Goal: Information Seeking & Learning: Learn about a topic

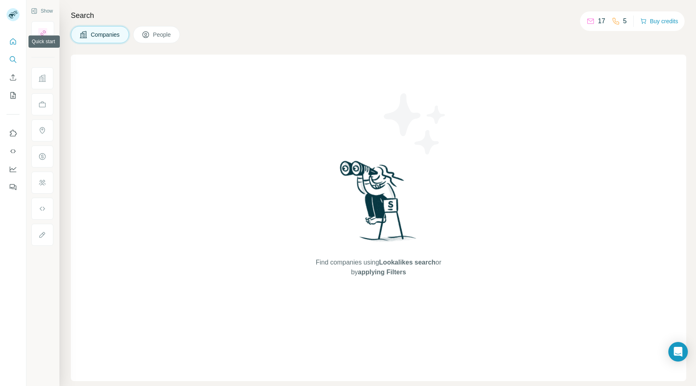
click at [11, 44] on icon "Quick start" at bounding box center [13, 41] width 6 height 6
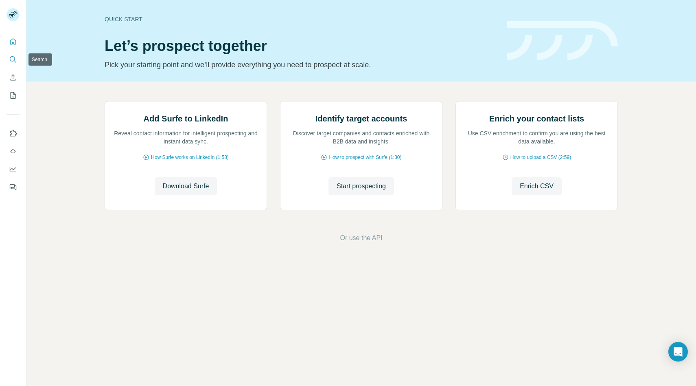
click at [11, 57] on icon "Search" at bounding box center [13, 59] width 8 height 8
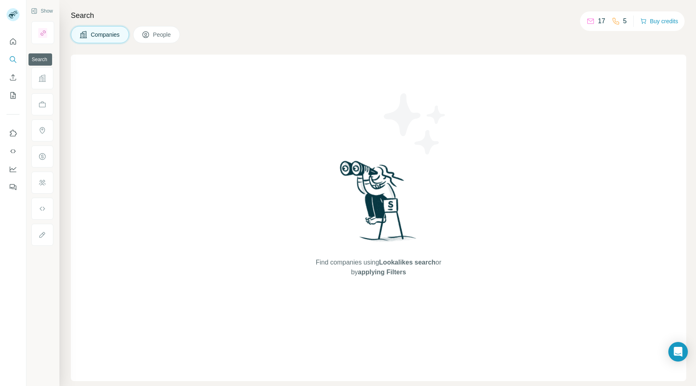
click at [12, 56] on icon "Search" at bounding box center [12, 58] width 5 height 5
click at [15, 61] on icon "Search" at bounding box center [13, 59] width 8 height 8
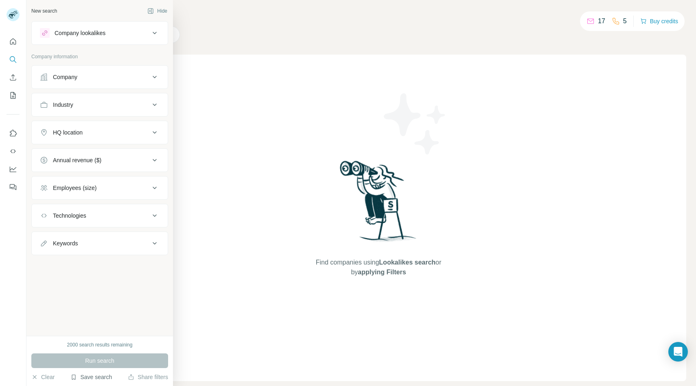
click at [96, 379] on button "Save search" at bounding box center [91, 377] width 42 height 8
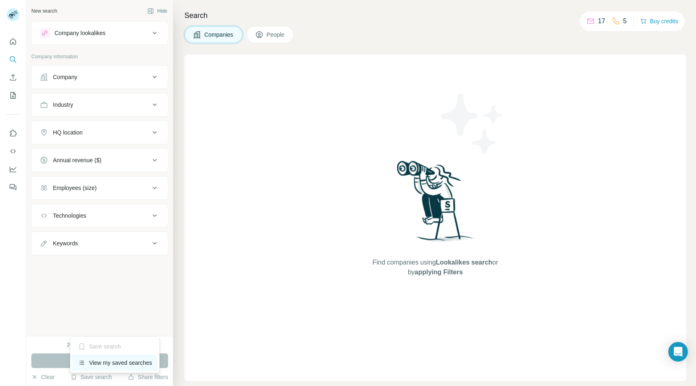
click at [99, 361] on div "View my saved searches" at bounding box center [115, 362] width 86 height 16
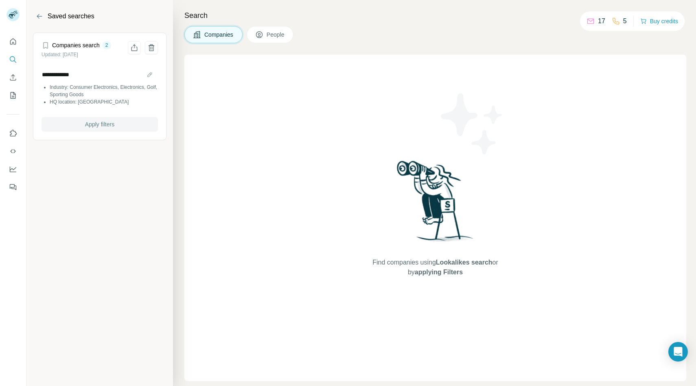
click at [93, 123] on span "Apply filters" at bounding box center [99, 124] width 29 height 8
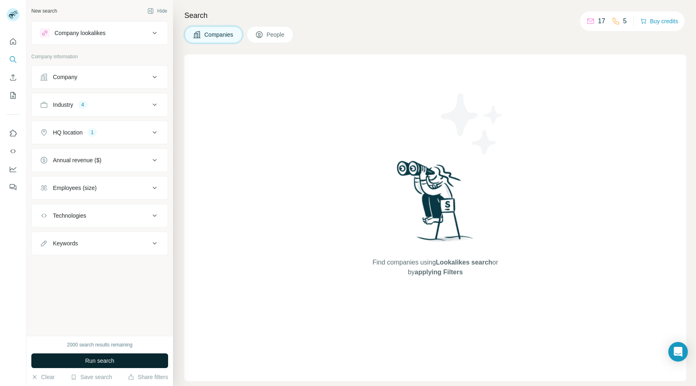
click at [115, 357] on button "Run search" at bounding box center [99, 360] width 137 height 15
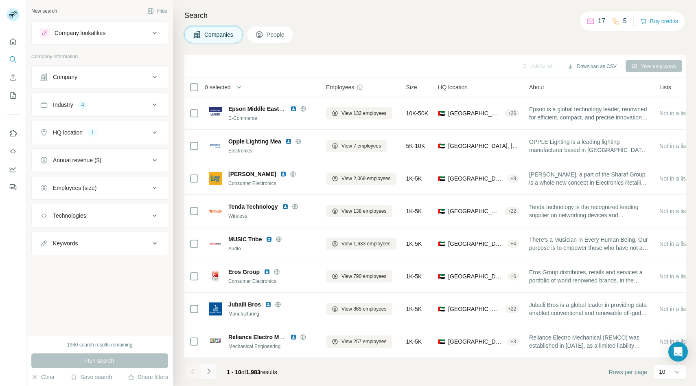
click at [212, 374] on icon "Navigate to next page" at bounding box center [209, 371] width 8 height 8
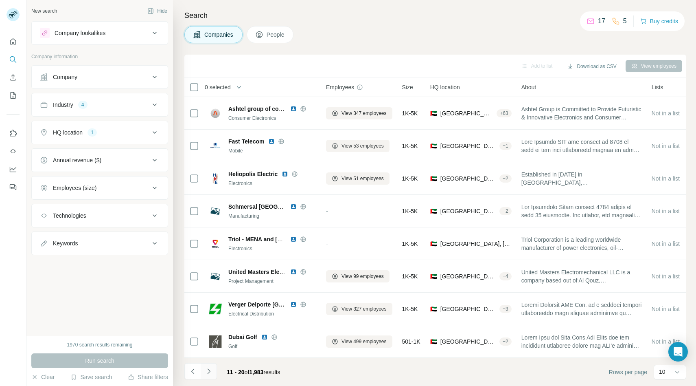
click at [212, 374] on icon "Navigate to next page" at bounding box center [209, 371] width 8 height 8
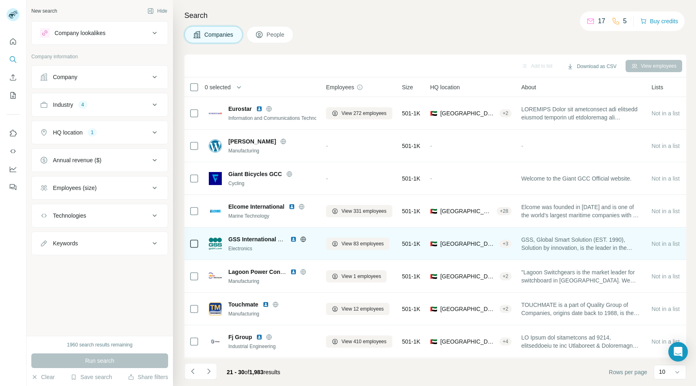
click at [305, 241] on icon at bounding box center [303, 239] width 7 height 7
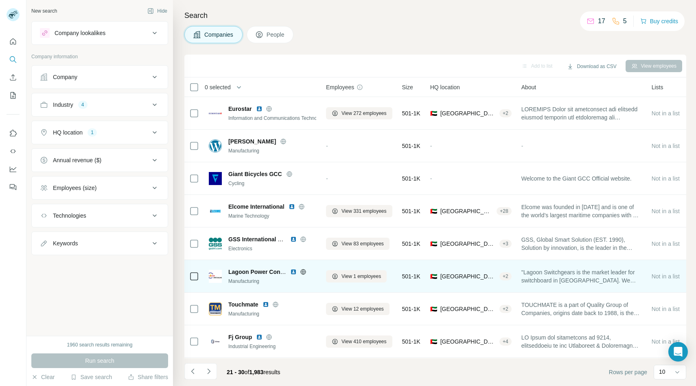
scroll to position [65, 0]
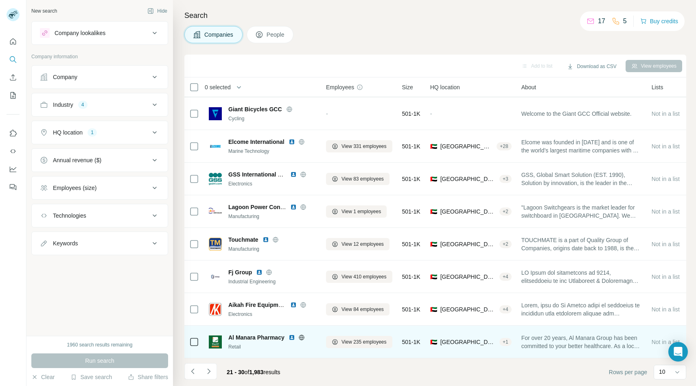
click at [302, 336] on icon at bounding box center [302, 337] width 7 height 7
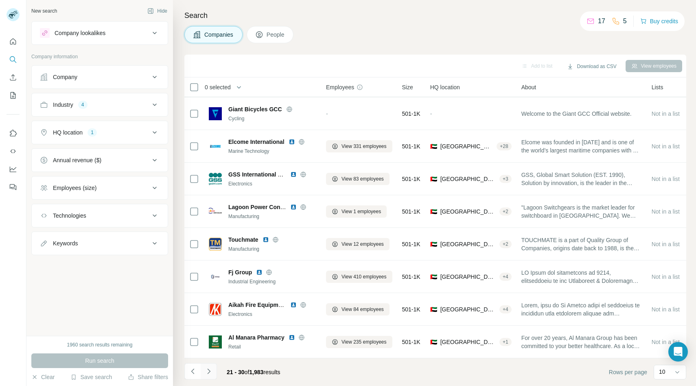
click at [213, 371] on button "Navigate to next page" at bounding box center [209, 371] width 16 height 16
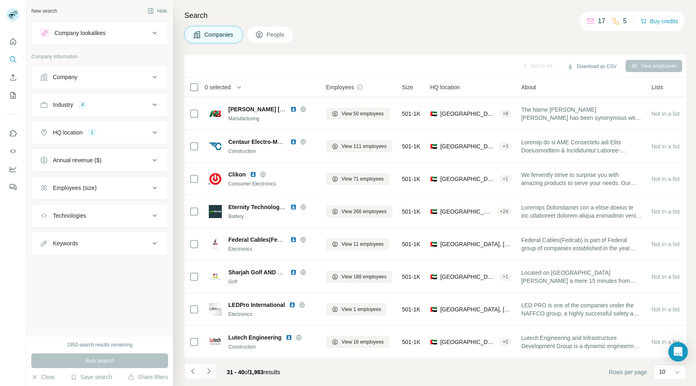
click at [208, 372] on icon "Navigate to next page" at bounding box center [209, 371] width 8 height 8
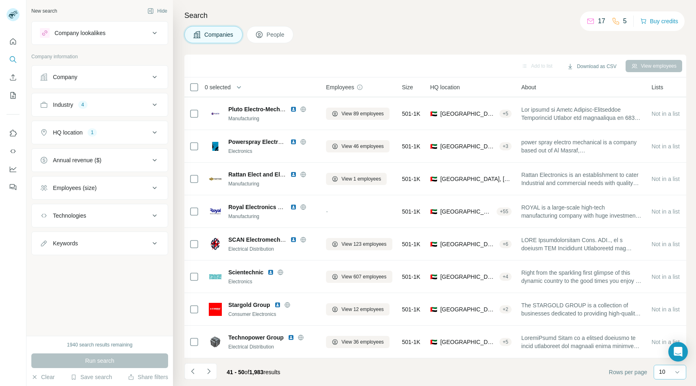
click at [682, 372] on input at bounding box center [694, 371] width 24 height 9
click at [661, 325] on p "40" at bounding box center [664, 324] width 7 height 8
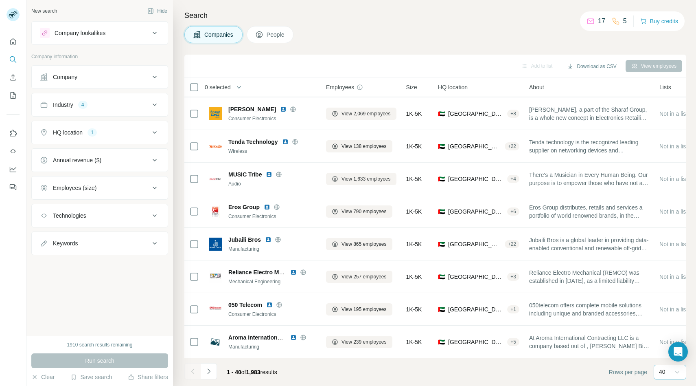
click at [678, 372] on icon at bounding box center [678, 372] width 8 height 8
click at [666, 312] on p "60" at bounding box center [664, 309] width 7 height 8
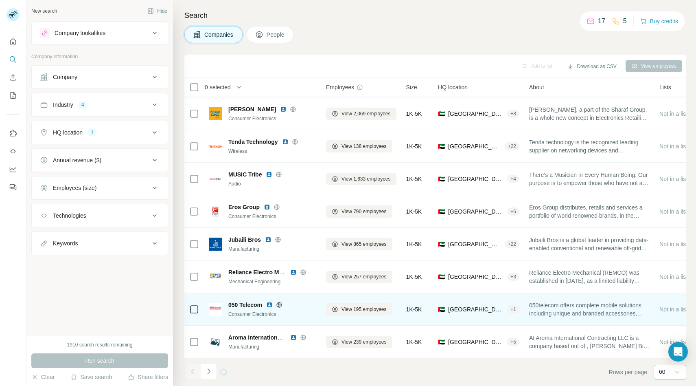
click at [517, 305] on div "+ 1" at bounding box center [513, 309] width 12 height 8
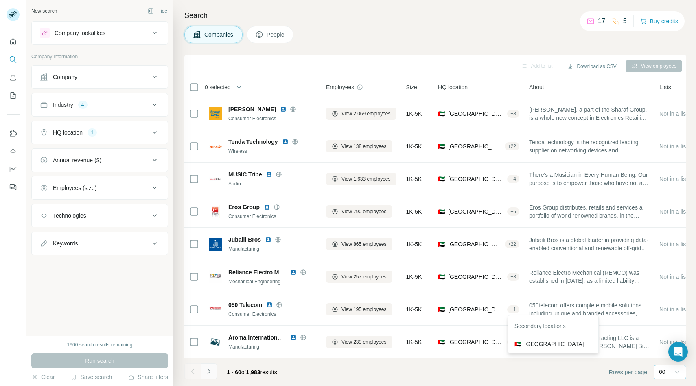
click at [210, 371] on icon "Navigate to next page" at bounding box center [208, 370] width 3 height 5
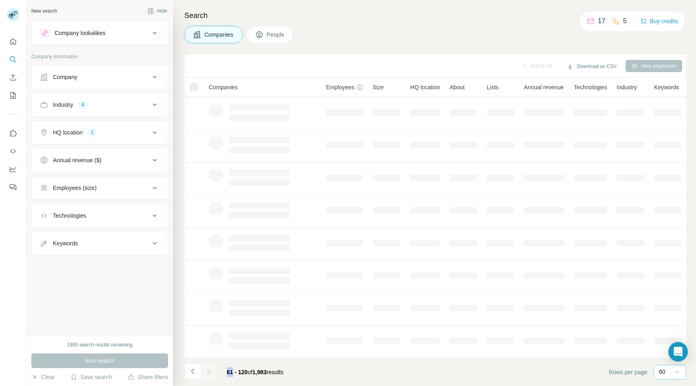
click at [210, 371] on div at bounding box center [209, 371] width 16 height 16
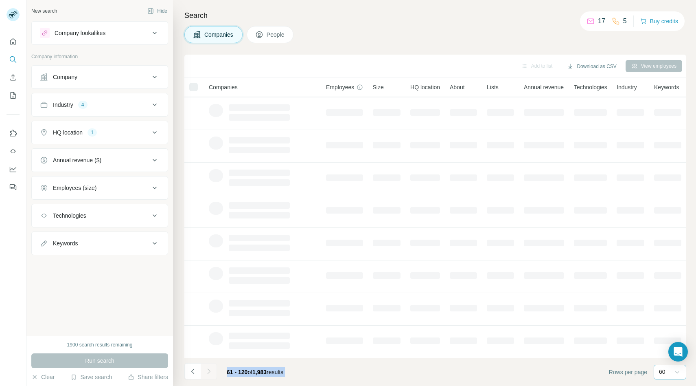
click at [210, 371] on icon "Navigate to next page" at bounding box center [208, 370] width 3 height 5
click at [210, 371] on div at bounding box center [209, 371] width 16 height 16
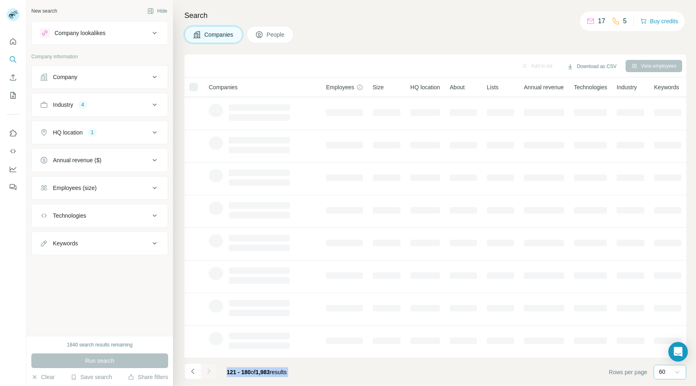
click at [210, 371] on div at bounding box center [209, 371] width 16 height 16
click at [210, 371] on icon "Navigate to next page" at bounding box center [208, 370] width 3 height 5
click at [210, 371] on div at bounding box center [209, 371] width 16 height 16
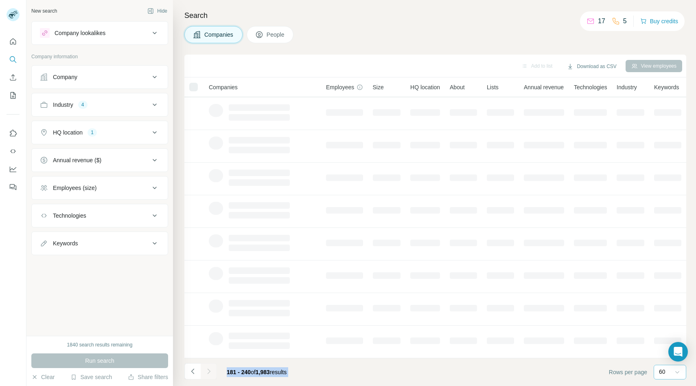
click at [210, 371] on div at bounding box center [209, 371] width 16 height 16
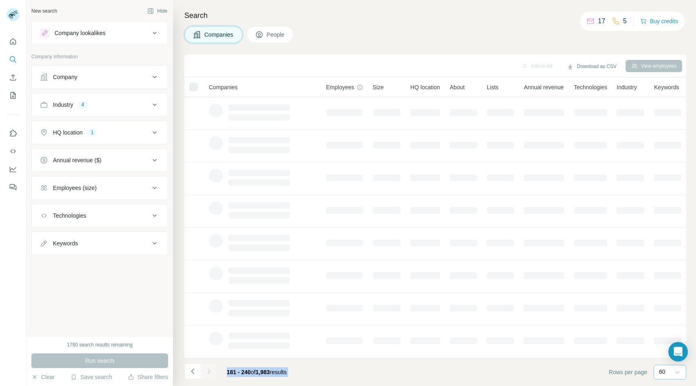
click at [210, 371] on div at bounding box center [209, 371] width 16 height 16
click at [210, 371] on icon "Navigate to next page" at bounding box center [208, 370] width 3 height 5
click at [210, 371] on div at bounding box center [209, 371] width 16 height 16
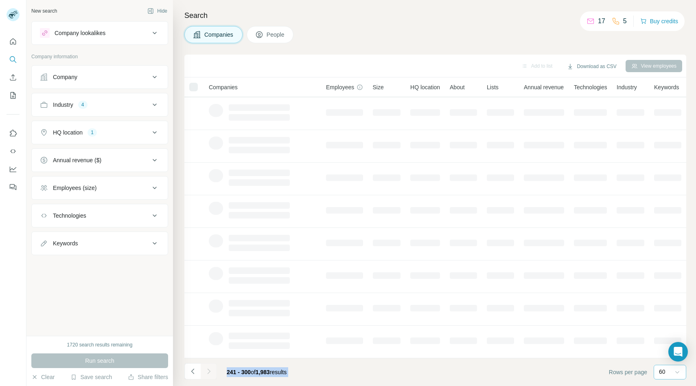
click at [210, 371] on div at bounding box center [209, 371] width 16 height 16
click at [210, 371] on icon "Navigate to next page" at bounding box center [208, 370] width 3 height 5
click at [210, 371] on div at bounding box center [209, 371] width 16 height 16
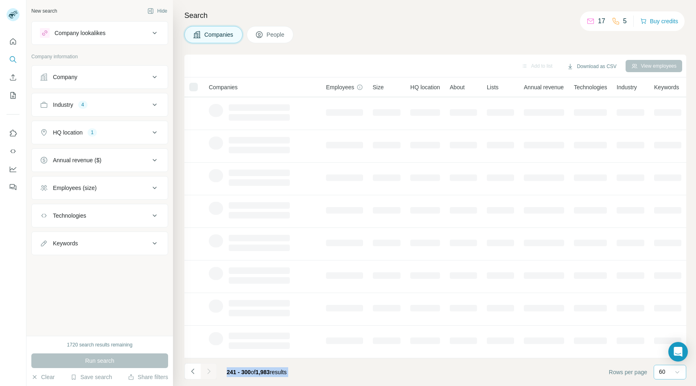
click at [210, 371] on div at bounding box center [209, 371] width 16 height 16
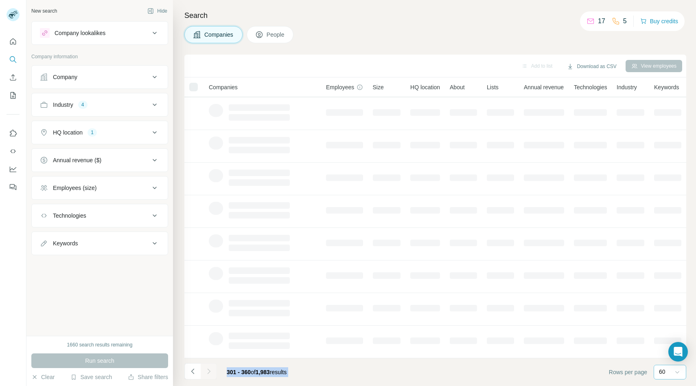
click at [210, 371] on div at bounding box center [209, 371] width 16 height 16
click at [210, 371] on icon "Navigate to next page" at bounding box center [208, 370] width 3 height 5
click at [210, 371] on div at bounding box center [209, 371] width 16 height 16
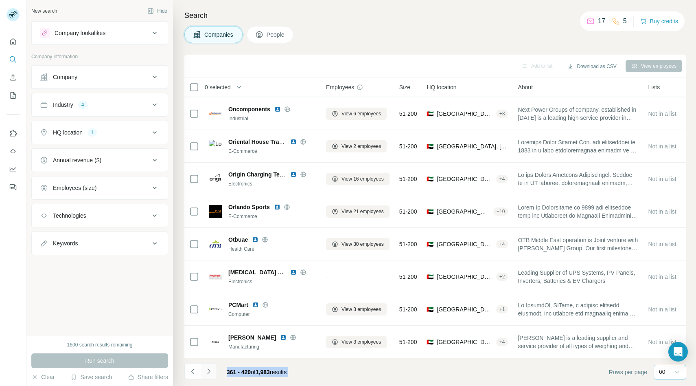
click at [210, 371] on icon "Navigate to next page" at bounding box center [208, 370] width 3 height 5
click at [210, 371] on div at bounding box center [209, 371] width 16 height 16
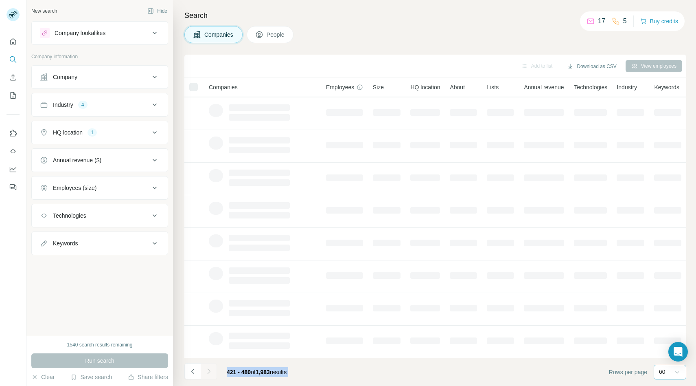
click at [210, 371] on div at bounding box center [209, 371] width 16 height 16
click at [210, 371] on icon "Navigate to next page" at bounding box center [208, 370] width 3 height 5
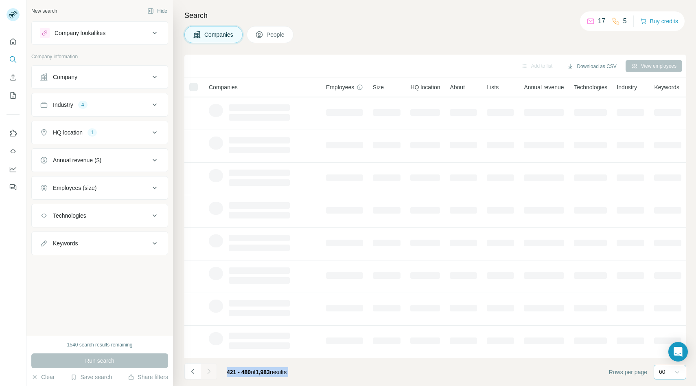
click at [210, 371] on div at bounding box center [209, 371] width 16 height 16
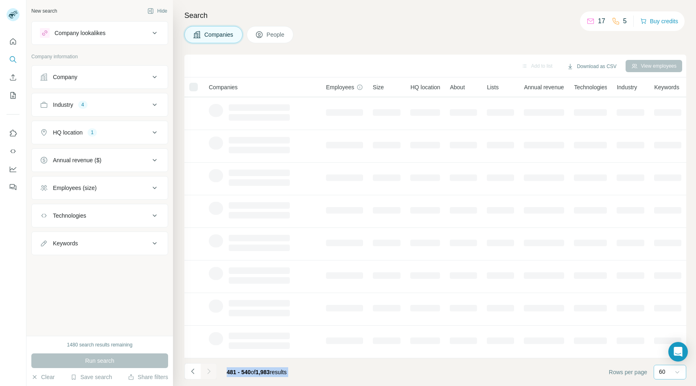
click at [210, 371] on div at bounding box center [209, 371] width 16 height 16
click at [210, 371] on icon "Navigate to next page" at bounding box center [208, 370] width 3 height 5
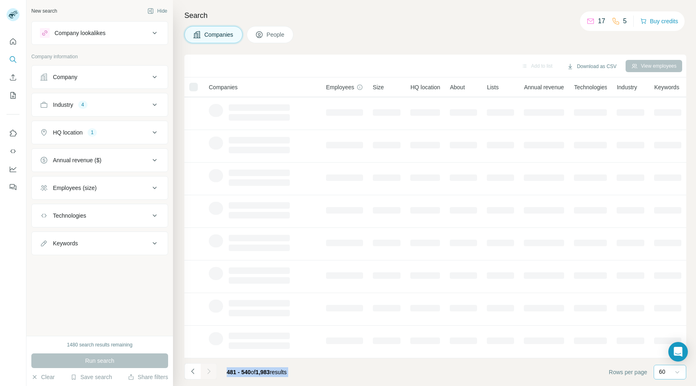
click at [210, 371] on div at bounding box center [209, 371] width 16 height 16
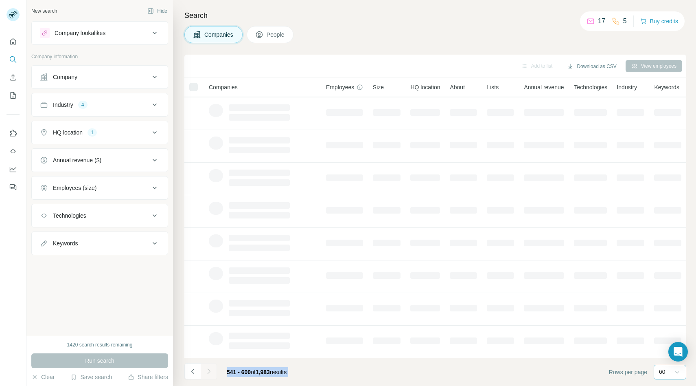
click at [210, 371] on div at bounding box center [209, 371] width 16 height 16
click at [210, 371] on icon "Navigate to next page" at bounding box center [208, 370] width 3 height 5
click at [210, 371] on div at bounding box center [209, 371] width 16 height 16
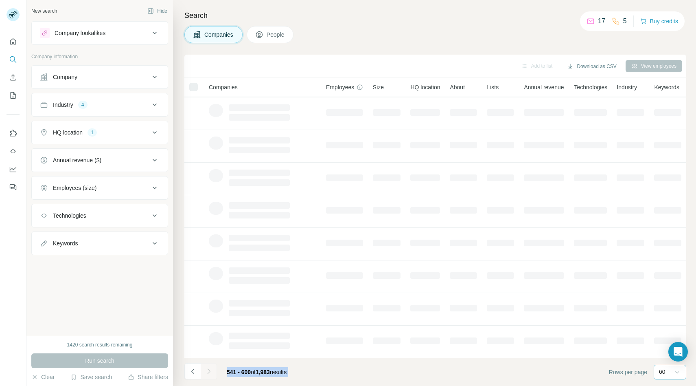
click at [210, 371] on div at bounding box center [209, 371] width 16 height 16
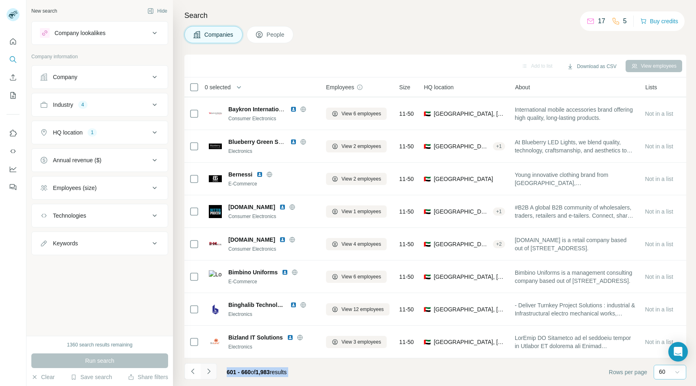
click at [210, 371] on icon "Navigate to next page" at bounding box center [208, 370] width 3 height 5
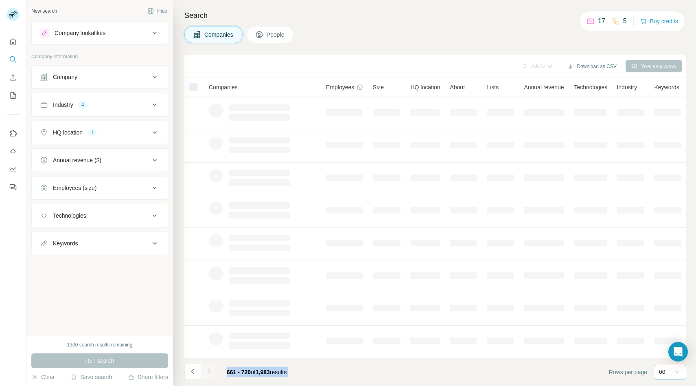
click at [210, 371] on div at bounding box center [209, 371] width 16 height 16
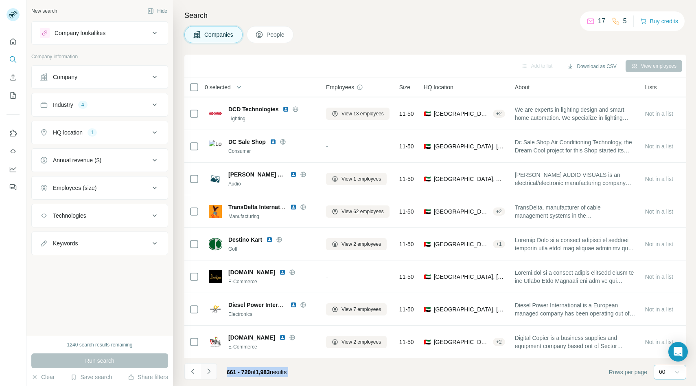
click at [210, 371] on icon "Navigate to next page" at bounding box center [208, 370] width 3 height 5
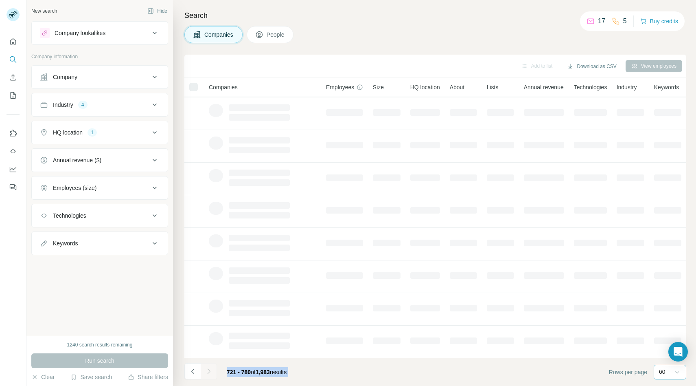
click at [210, 371] on div at bounding box center [209, 371] width 16 height 16
click at [210, 371] on icon "Navigate to next page" at bounding box center [208, 370] width 3 height 5
click at [210, 371] on div at bounding box center [209, 371] width 16 height 16
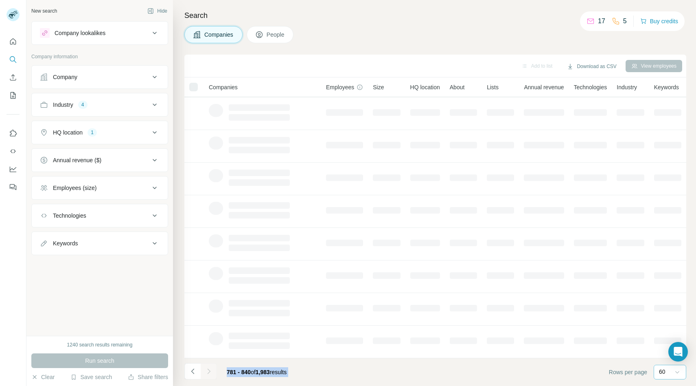
click at [210, 371] on div at bounding box center [209, 371] width 16 height 16
click at [210, 371] on icon "Navigate to next page" at bounding box center [208, 370] width 3 height 5
click at [210, 371] on div at bounding box center [209, 371] width 16 height 16
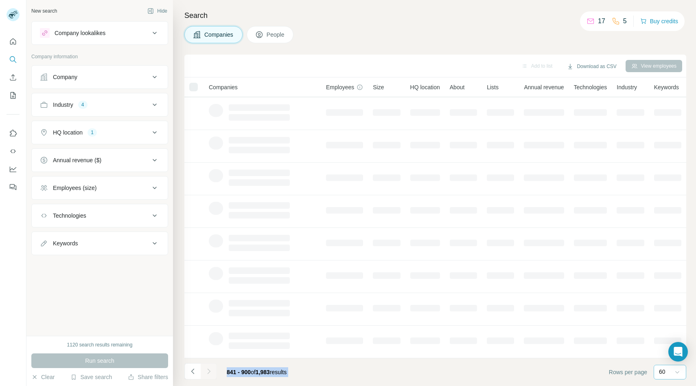
click at [210, 371] on div at bounding box center [209, 371] width 16 height 16
click at [210, 371] on icon "Navigate to next page" at bounding box center [208, 370] width 3 height 5
click at [210, 371] on div at bounding box center [209, 371] width 16 height 16
click at [210, 371] on icon "Navigate to next page" at bounding box center [208, 370] width 3 height 5
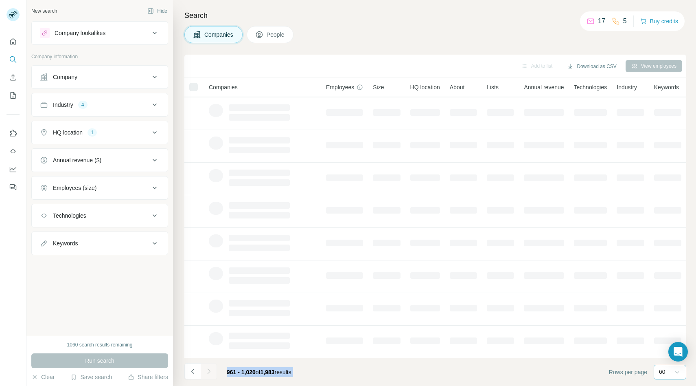
click at [210, 371] on div at bounding box center [209, 371] width 16 height 16
click at [210, 371] on icon "Navigate to next page" at bounding box center [208, 370] width 3 height 5
click at [210, 371] on div at bounding box center [209, 371] width 16 height 16
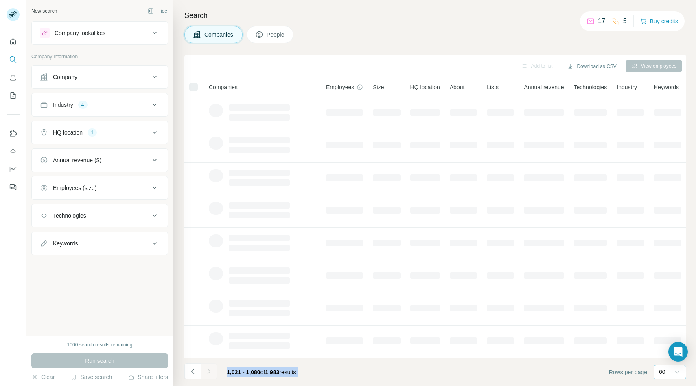
click at [210, 371] on div at bounding box center [209, 371] width 16 height 16
click at [210, 371] on icon "Navigate to next page" at bounding box center [208, 370] width 3 height 5
click at [210, 371] on div at bounding box center [209, 371] width 16 height 16
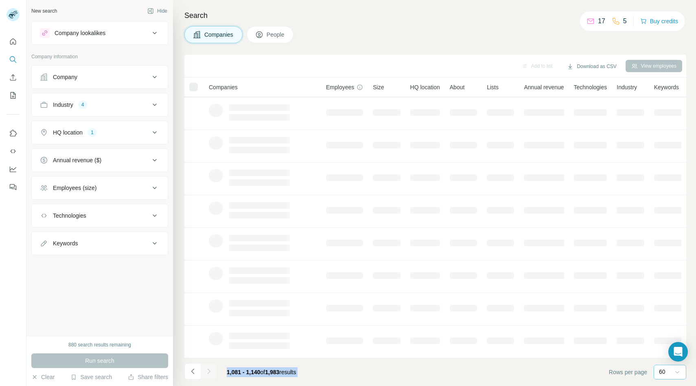
click at [210, 371] on div at bounding box center [209, 371] width 16 height 16
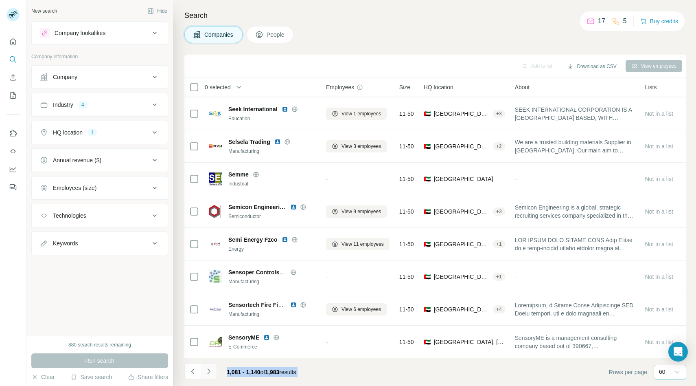
click at [210, 371] on icon "Navigate to next page" at bounding box center [208, 370] width 3 height 5
click at [210, 371] on div at bounding box center [209, 371] width 16 height 16
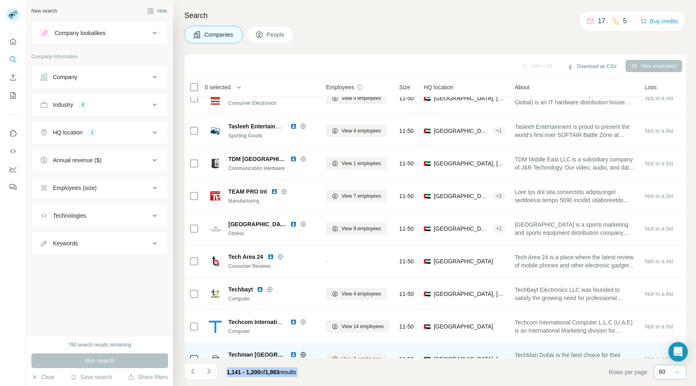
scroll to position [697, 0]
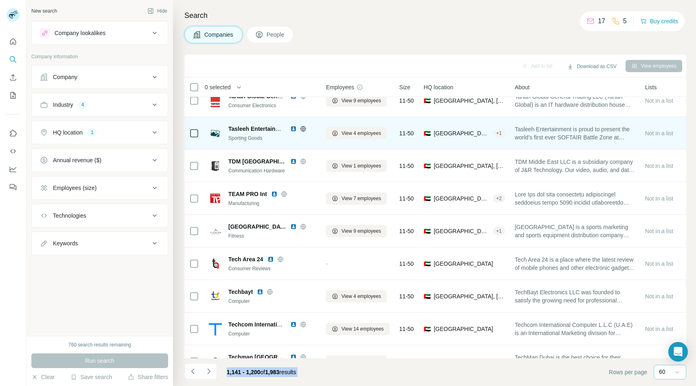
click at [301, 127] on icon at bounding box center [303, 128] width 5 height 5
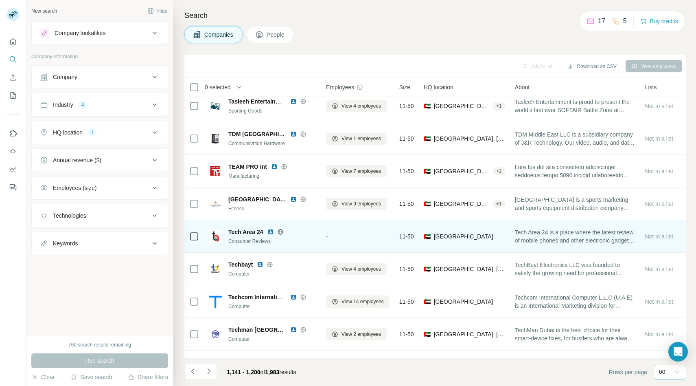
scroll to position [730, 0]
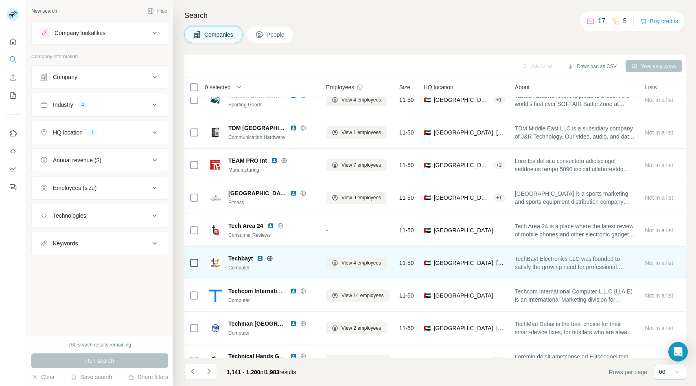
click at [270, 258] on icon at bounding box center [270, 258] width 5 height 0
click at [349, 261] on span "View 4 employees" at bounding box center [362, 262] width 40 height 7
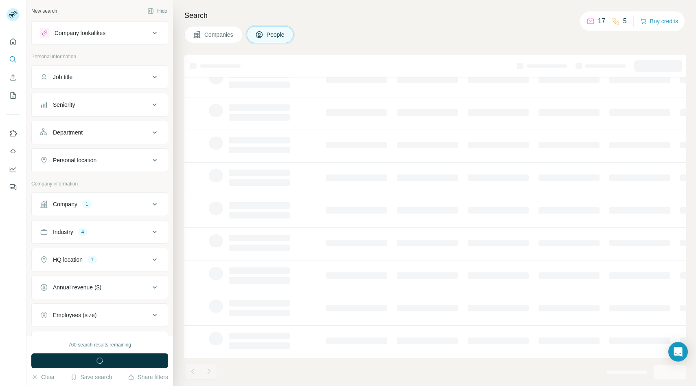
scroll to position [65, 0]
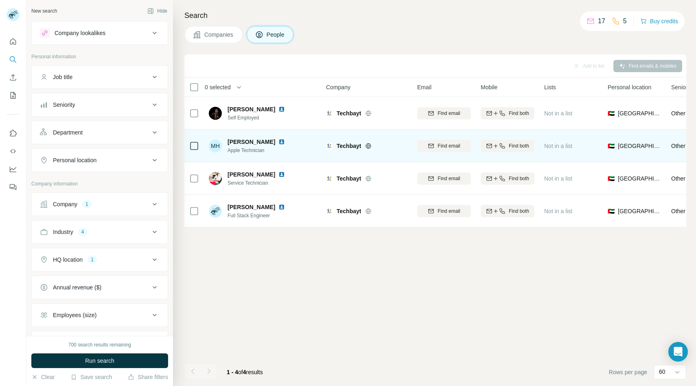
click at [319, 154] on td "[PERSON_NAME] [PERSON_NAME] Apple Technician" at bounding box center [263, 146] width 118 height 33
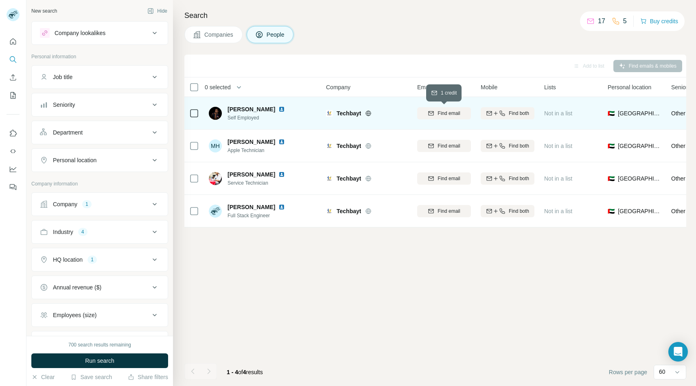
click at [446, 110] on span "Find email" at bounding box center [449, 113] width 22 height 7
click at [217, 29] on button "Companies" at bounding box center [213, 34] width 58 height 17
click at [216, 38] on span "Companies" at bounding box center [219, 35] width 30 height 8
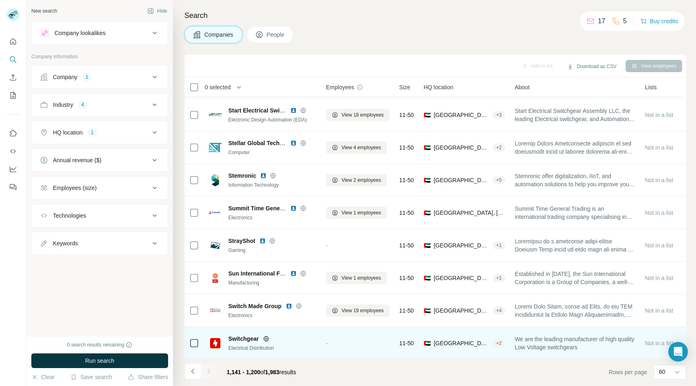
scroll to position [187, 0]
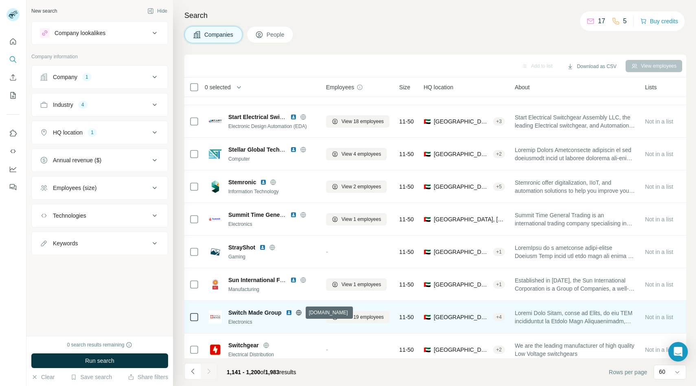
click at [299, 313] on icon at bounding box center [299, 312] width 7 height 7
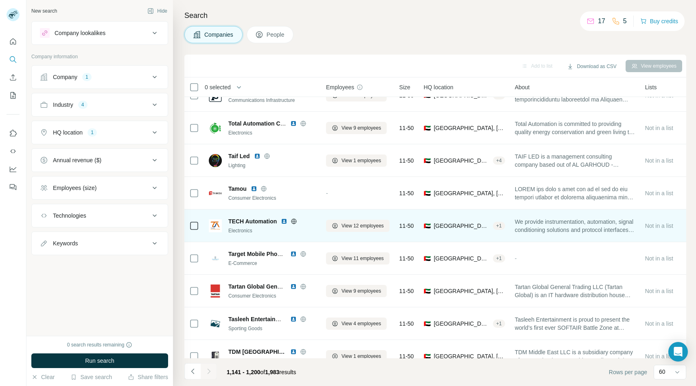
scroll to position [538, 0]
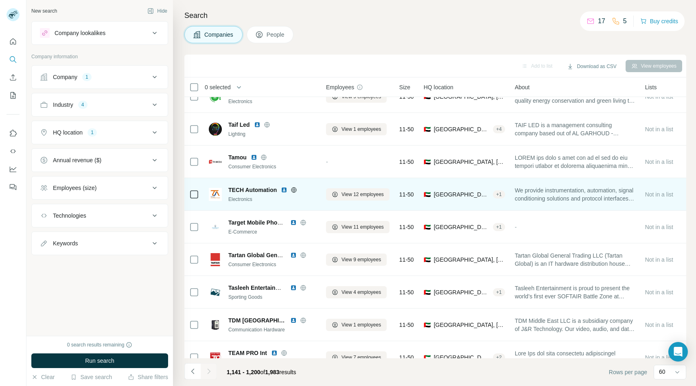
click at [294, 190] on icon at bounding box center [294, 189] width 2 height 5
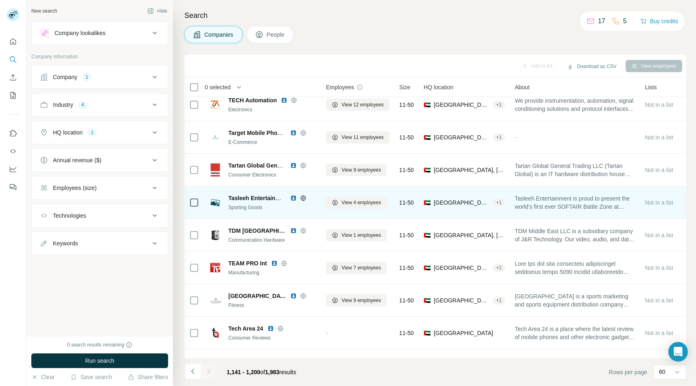
scroll to position [628, 0]
click at [305, 198] on icon at bounding box center [303, 197] width 7 height 7
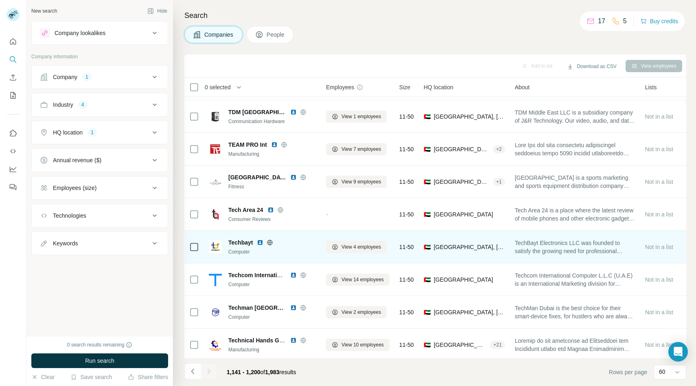
scroll to position [747, 0]
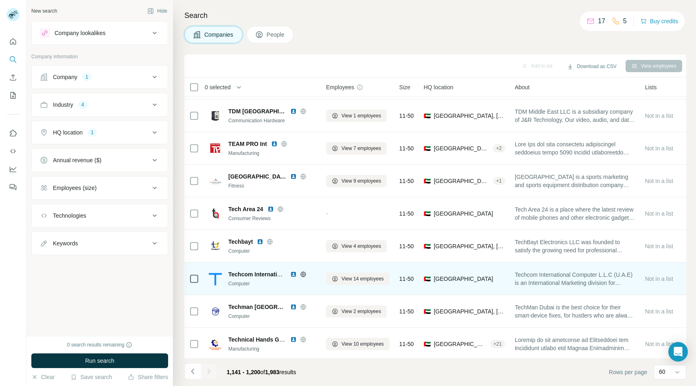
click at [302, 274] on icon at bounding box center [303, 273] width 2 height 5
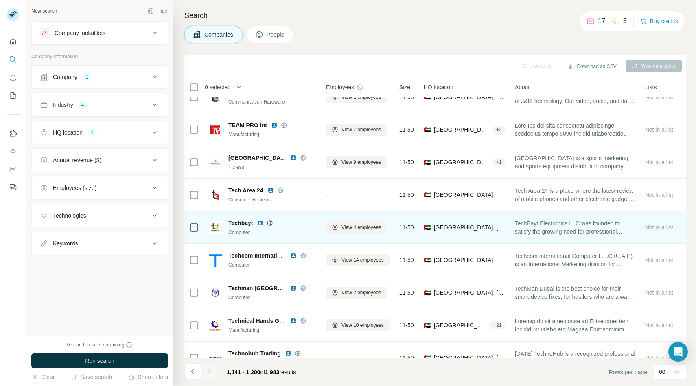
scroll to position [771, 0]
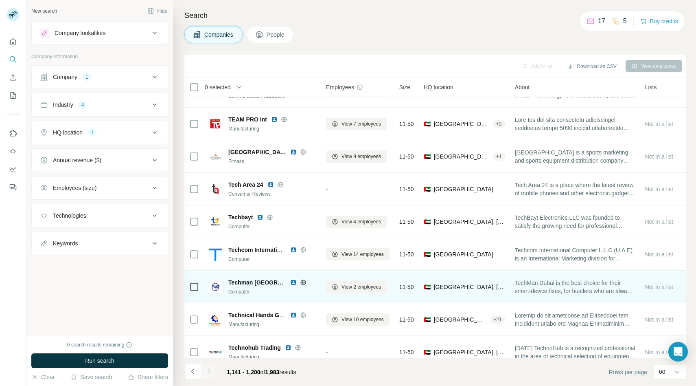
click at [303, 281] on icon at bounding box center [303, 282] width 7 height 7
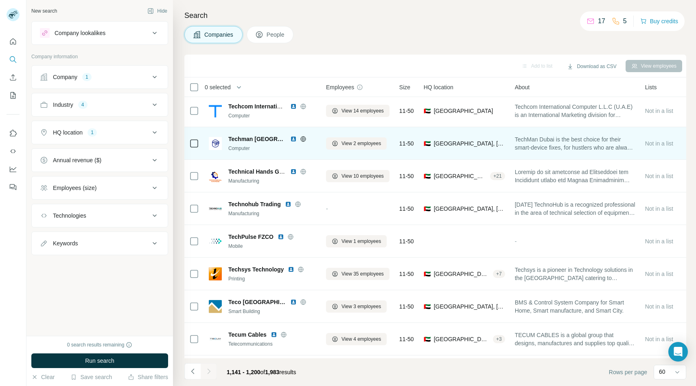
scroll to position [921, 0]
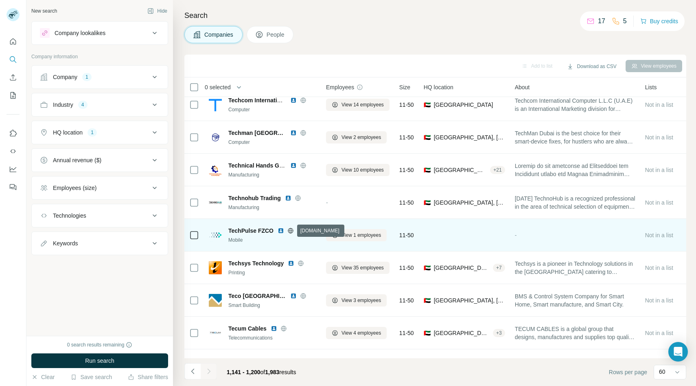
click at [291, 230] on icon at bounding box center [291, 230] width 2 height 5
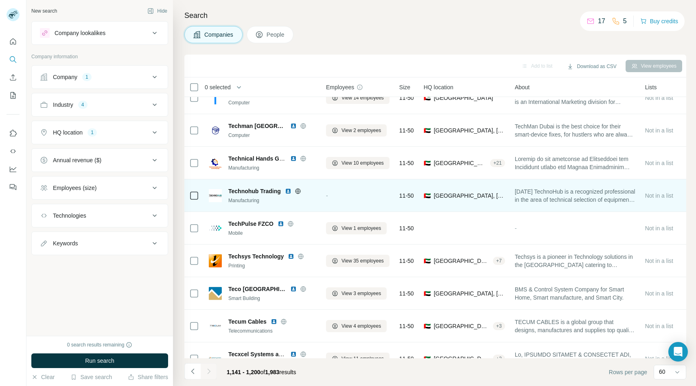
scroll to position [927, 0]
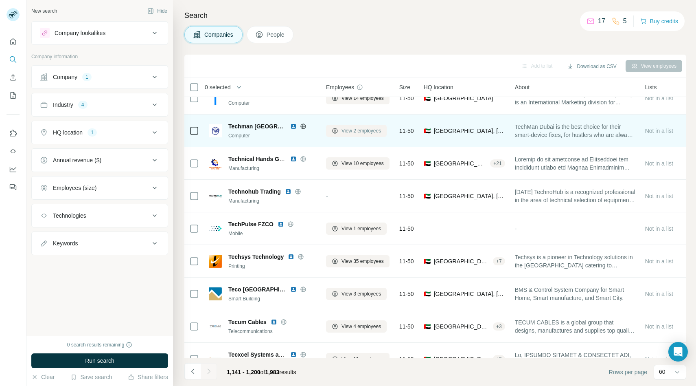
click at [351, 132] on span "View 2 employees" at bounding box center [362, 130] width 40 height 7
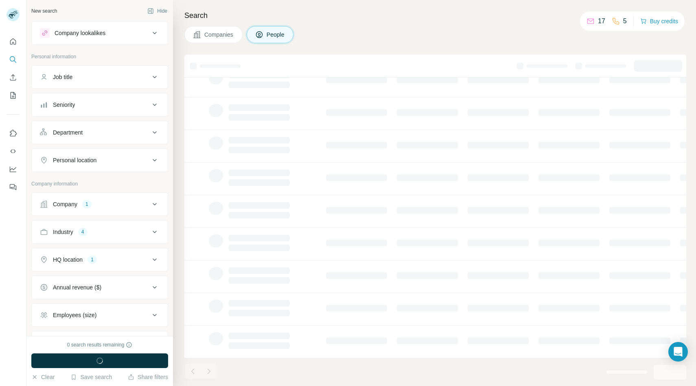
scroll to position [65, 0]
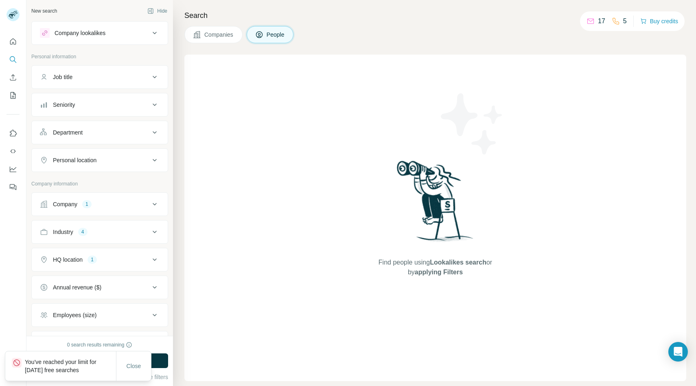
click at [228, 34] on span "Companies" at bounding box center [219, 35] width 30 height 8
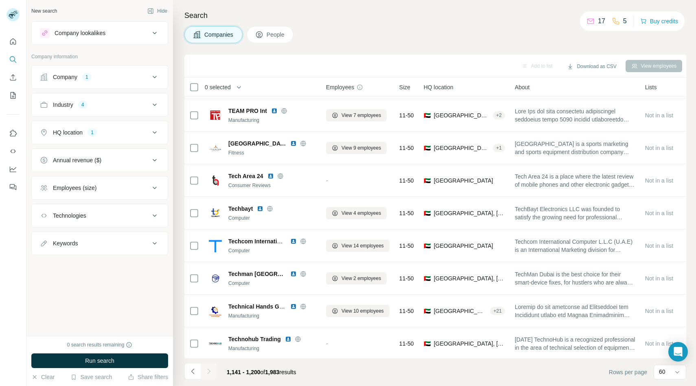
scroll to position [797, 0]
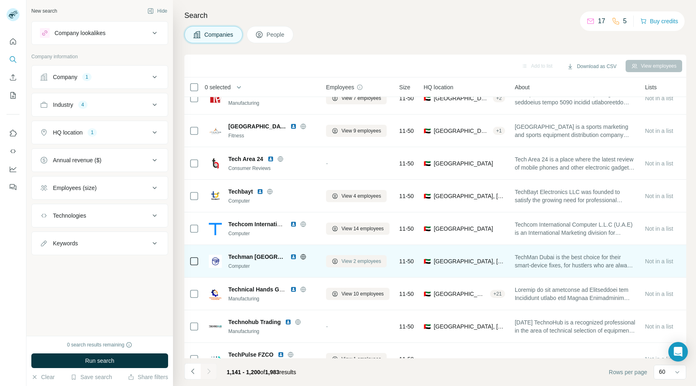
click at [342, 258] on span "View 2 employees" at bounding box center [362, 260] width 40 height 7
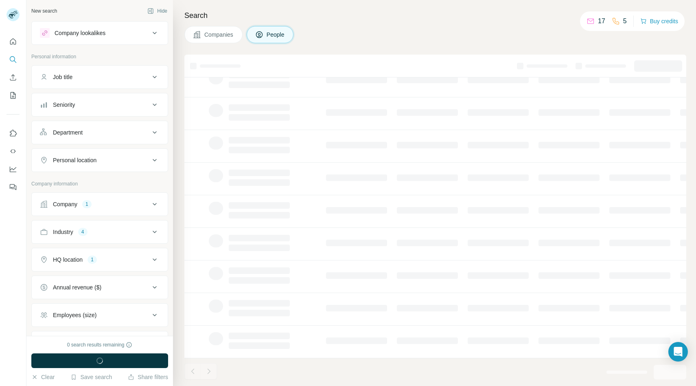
scroll to position [65, 0]
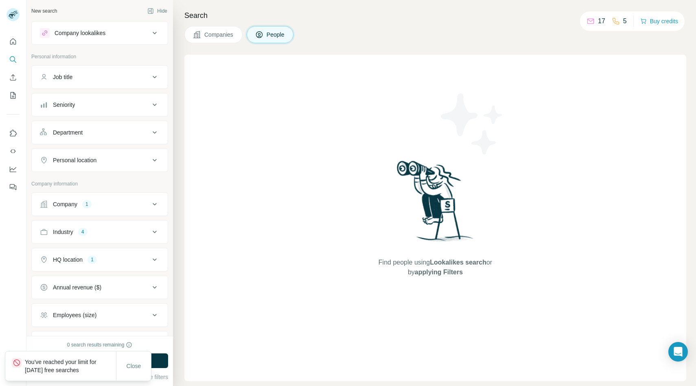
click at [212, 32] on span "Companies" at bounding box center [219, 35] width 30 height 8
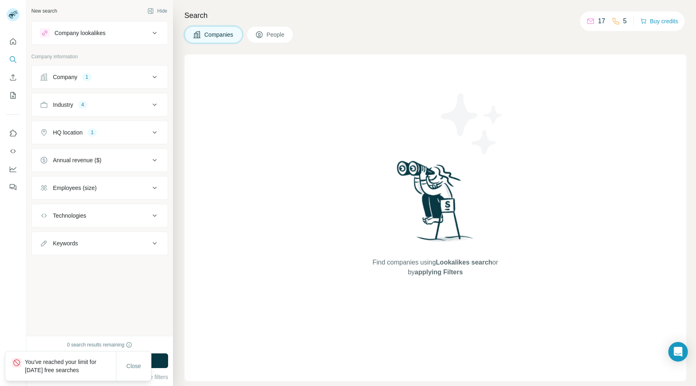
click at [262, 35] on icon at bounding box center [259, 35] width 8 height 8
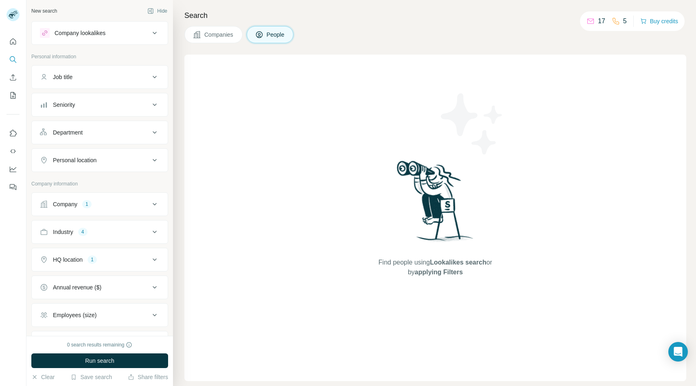
click at [215, 32] on span "Companies" at bounding box center [219, 35] width 30 height 8
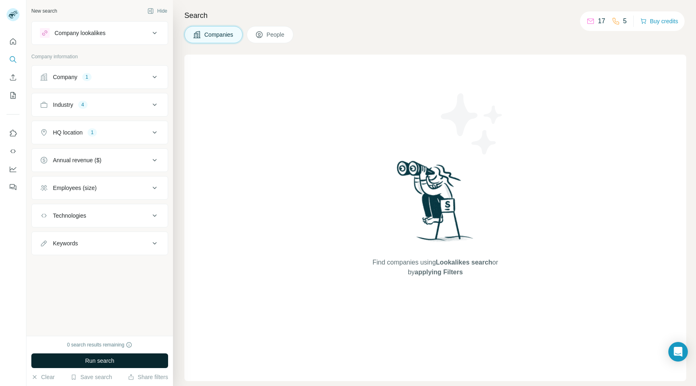
click at [102, 357] on span "Run search" at bounding box center [99, 360] width 29 height 8
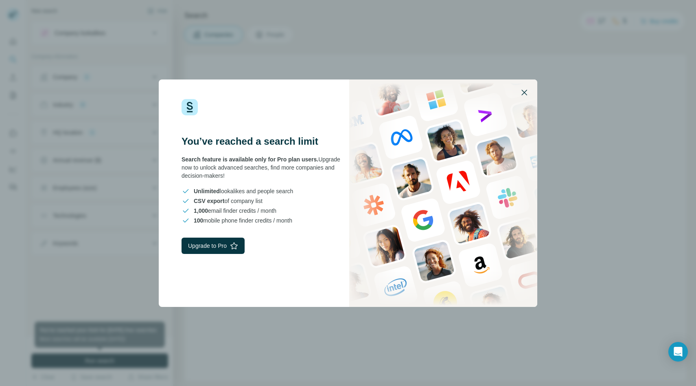
click at [527, 93] on icon "button" at bounding box center [525, 93] width 10 height 10
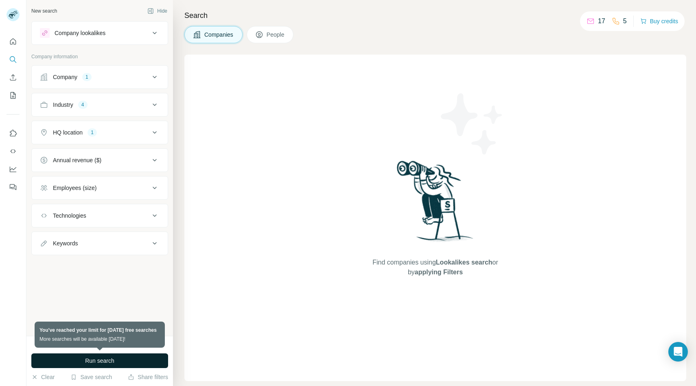
click at [71, 318] on div "New search Hide Company lookalikes Company information Company 1 Industry 4 HQ …" at bounding box center [99, 168] width 147 height 336
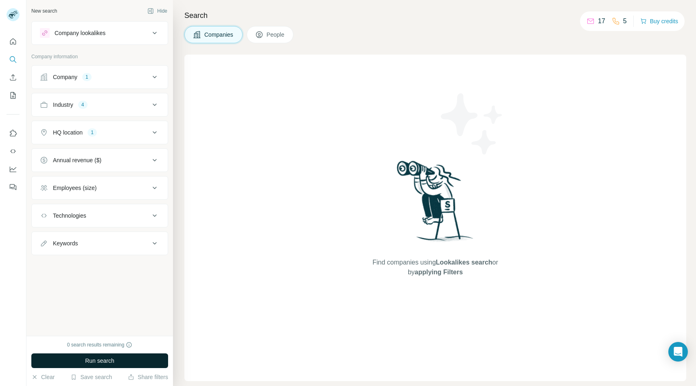
click at [142, 80] on div "Company 1" at bounding box center [95, 77] width 110 height 8
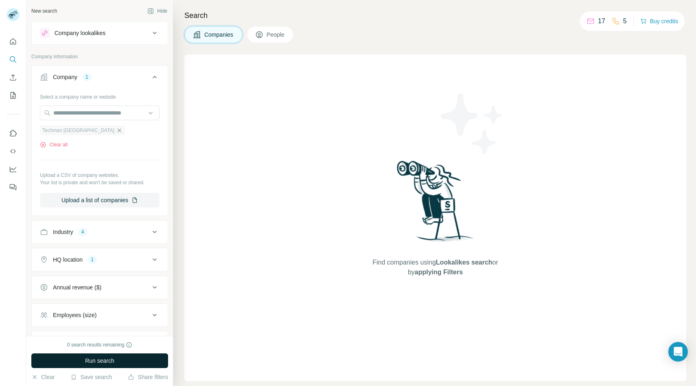
click at [116, 132] on icon "button" at bounding box center [119, 130] width 7 height 7
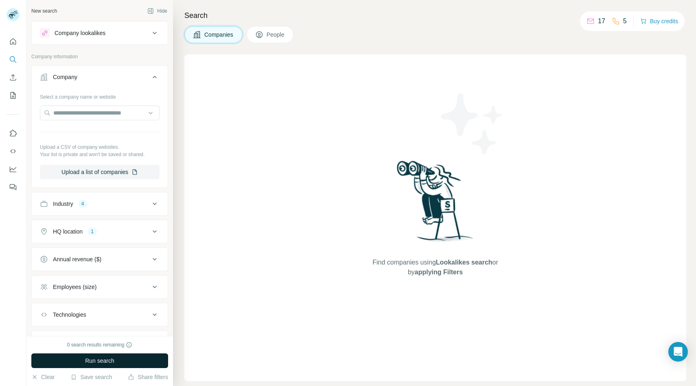
click at [152, 79] on icon at bounding box center [155, 77] width 10 height 10
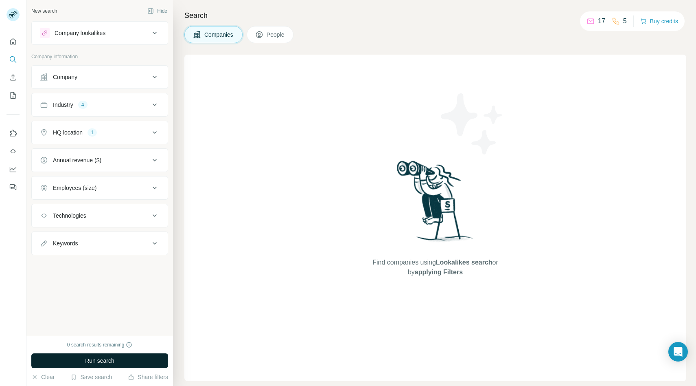
click at [106, 366] on button "Run search" at bounding box center [99, 360] width 137 height 15
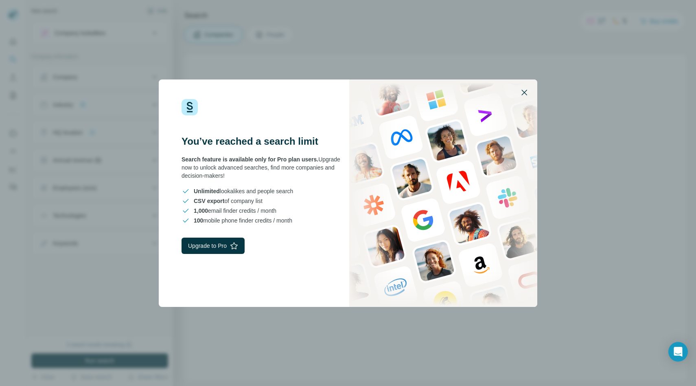
click at [527, 92] on icon "button" at bounding box center [525, 93] width 10 height 10
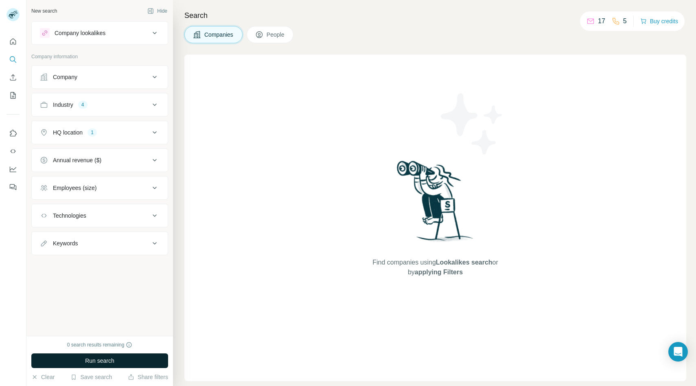
click at [130, 359] on button "Run search" at bounding box center [99, 360] width 137 height 15
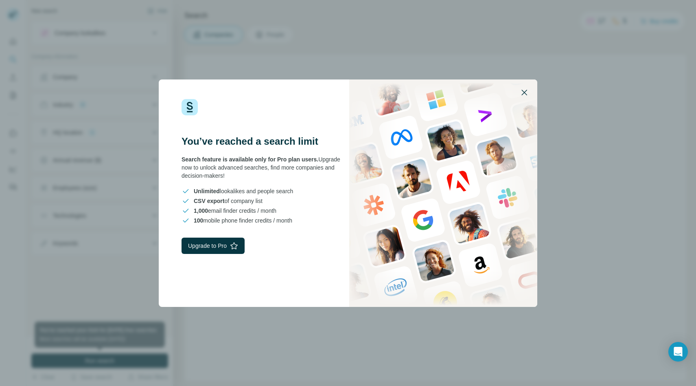
click at [525, 89] on icon "button" at bounding box center [525, 93] width 10 height 10
